Goal: Information Seeking & Learning: Learn about a topic

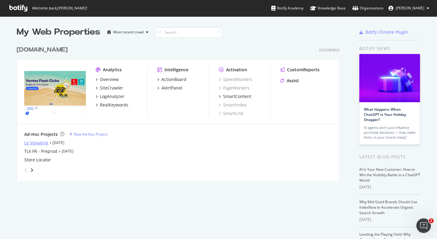
click at [44, 142] on div "Le Voyaging" at bounding box center [36, 143] width 24 height 6
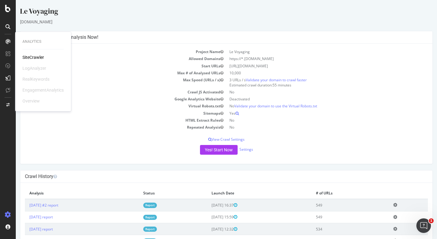
click at [32, 57] on div "SiteCrawler" at bounding box center [33, 57] width 22 height 6
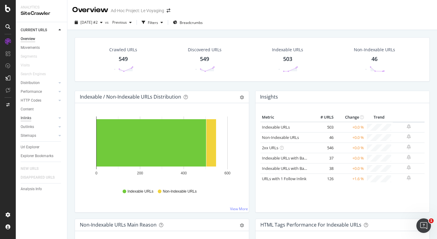
click at [29, 120] on div "Inlinks" at bounding box center [26, 118] width 11 height 6
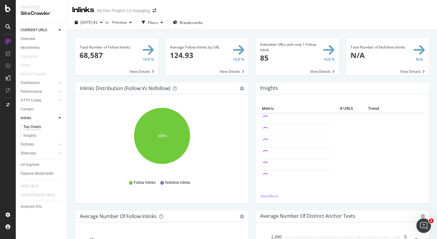
click at [134, 52] on span at bounding box center [117, 57] width 84 height 38
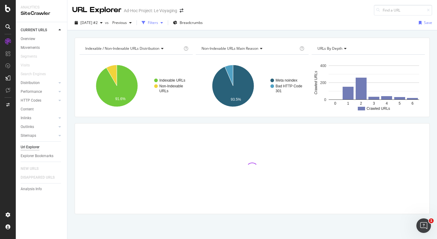
click at [158, 24] on div "Filters" at bounding box center [153, 22] width 10 height 5
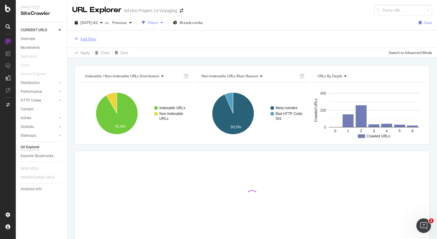
click at [92, 38] on div "Add Filter" at bounding box center [88, 38] width 16 height 5
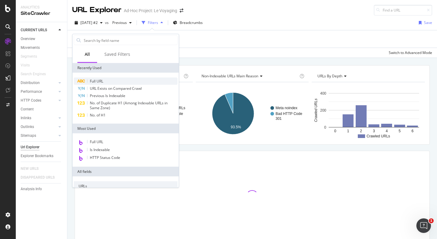
click at [101, 82] on span "Full URL" at bounding box center [96, 81] width 13 height 5
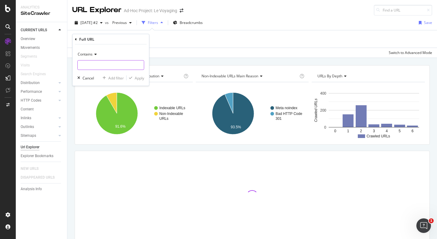
click at [106, 65] on input "text" at bounding box center [111, 65] width 66 height 10
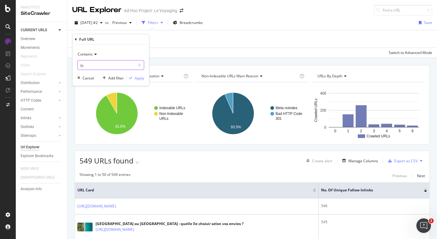
type input "/"
type input ".pdf"
click at [130, 76] on icon "button" at bounding box center [130, 78] width 3 height 4
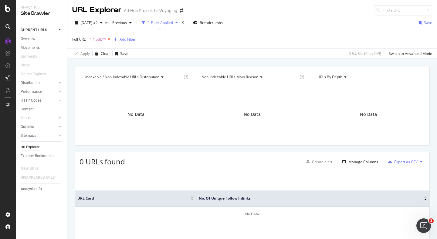
click at [110, 40] on icon at bounding box center [108, 39] width 5 height 6
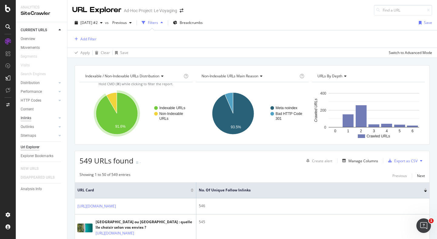
click at [30, 120] on div "Inlinks" at bounding box center [26, 118] width 11 height 6
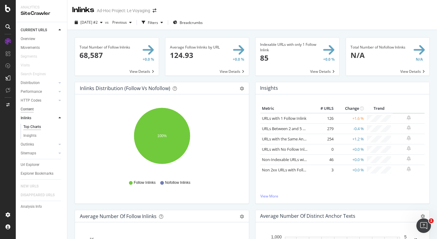
click at [30, 106] on div "Content" at bounding box center [27, 109] width 13 height 6
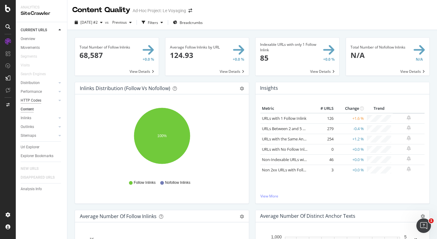
click at [37, 99] on div "HTTP Codes" at bounding box center [31, 100] width 21 height 6
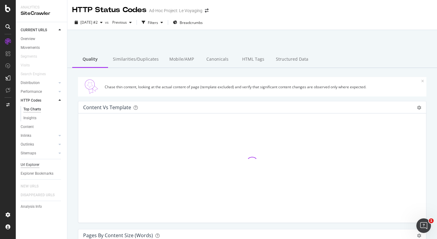
click at [34, 162] on div "Url Explorer" at bounding box center [30, 165] width 19 height 6
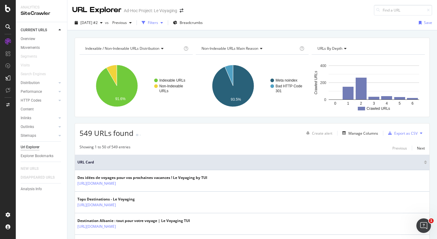
click at [145, 22] on icon "button" at bounding box center [144, 23] width 4 height 4
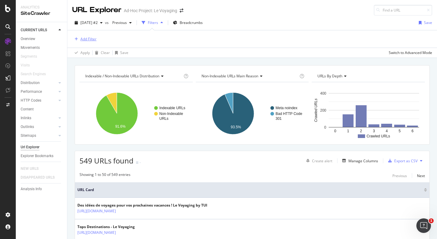
click at [93, 37] on div "Add Filter" at bounding box center [88, 38] width 16 height 5
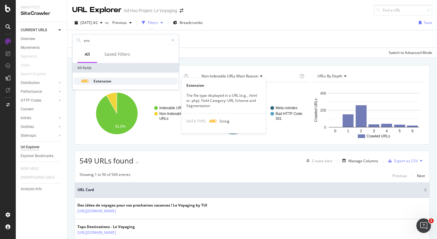
type input "ens"
click at [107, 79] on span "Extension" at bounding box center [102, 81] width 18 height 5
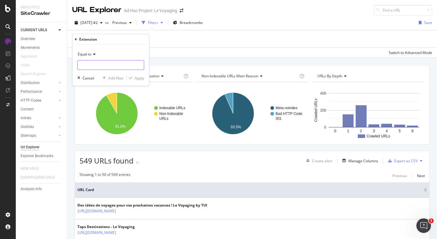
click at [109, 62] on input "text" at bounding box center [111, 65] width 66 height 10
type input "."
type input "pdf"
click at [79, 52] on span "Equal to" at bounding box center [85, 54] width 14 height 5
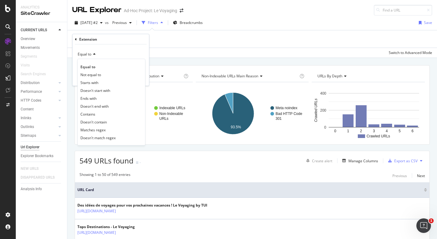
click at [79, 53] on span "Equal to" at bounding box center [85, 54] width 14 height 5
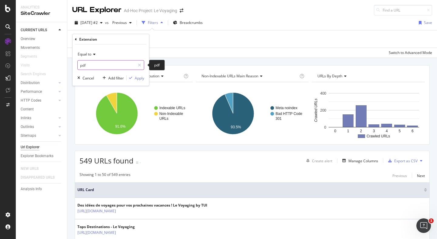
click at [89, 65] on input "pdf" at bounding box center [106, 65] width 57 height 10
click at [139, 76] on div "Apply" at bounding box center [139, 77] width 9 height 5
